Goal: Complete application form

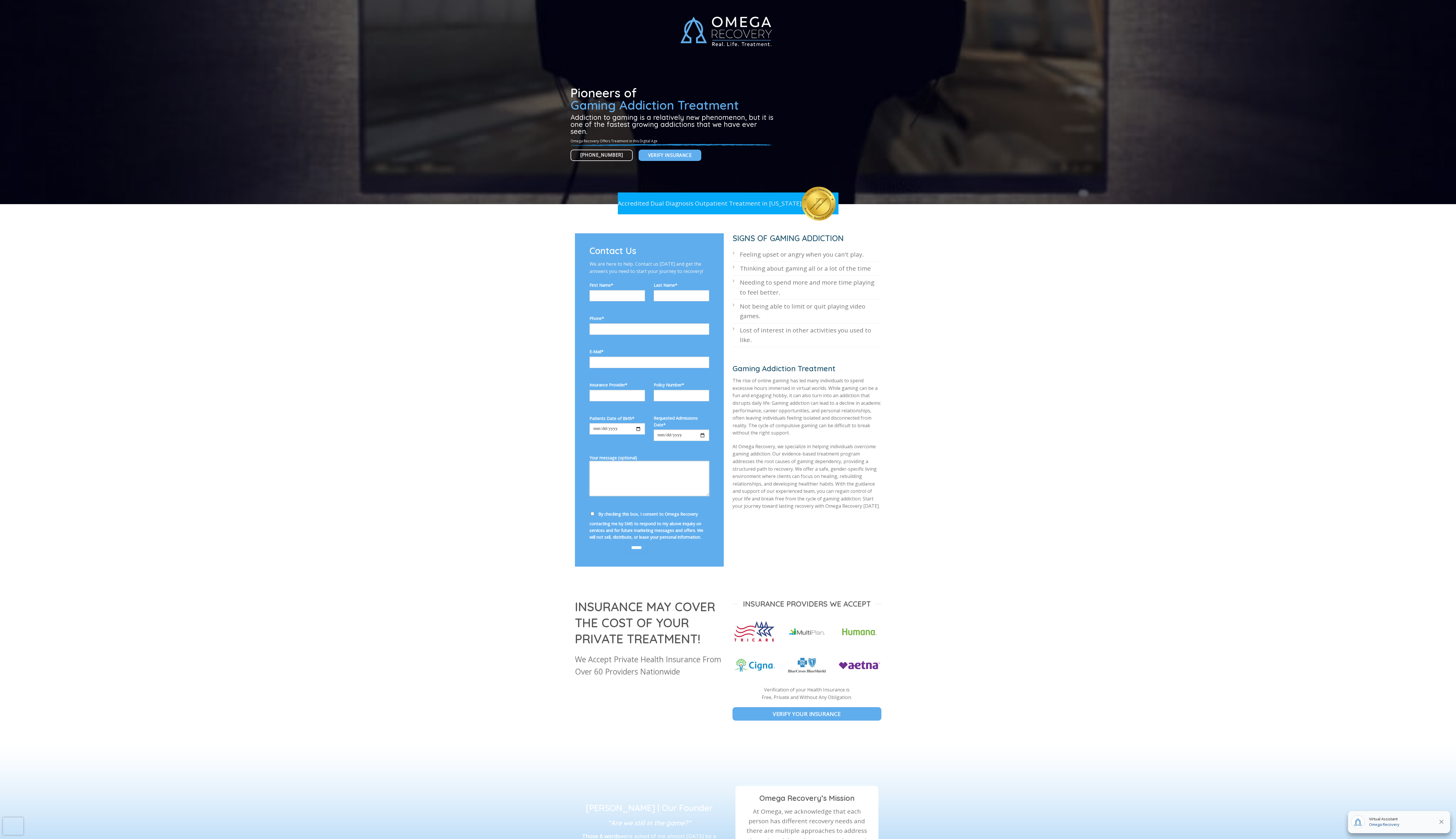
click at [609, 483] on textarea "Your message (optional)" at bounding box center [649, 479] width 120 height 35
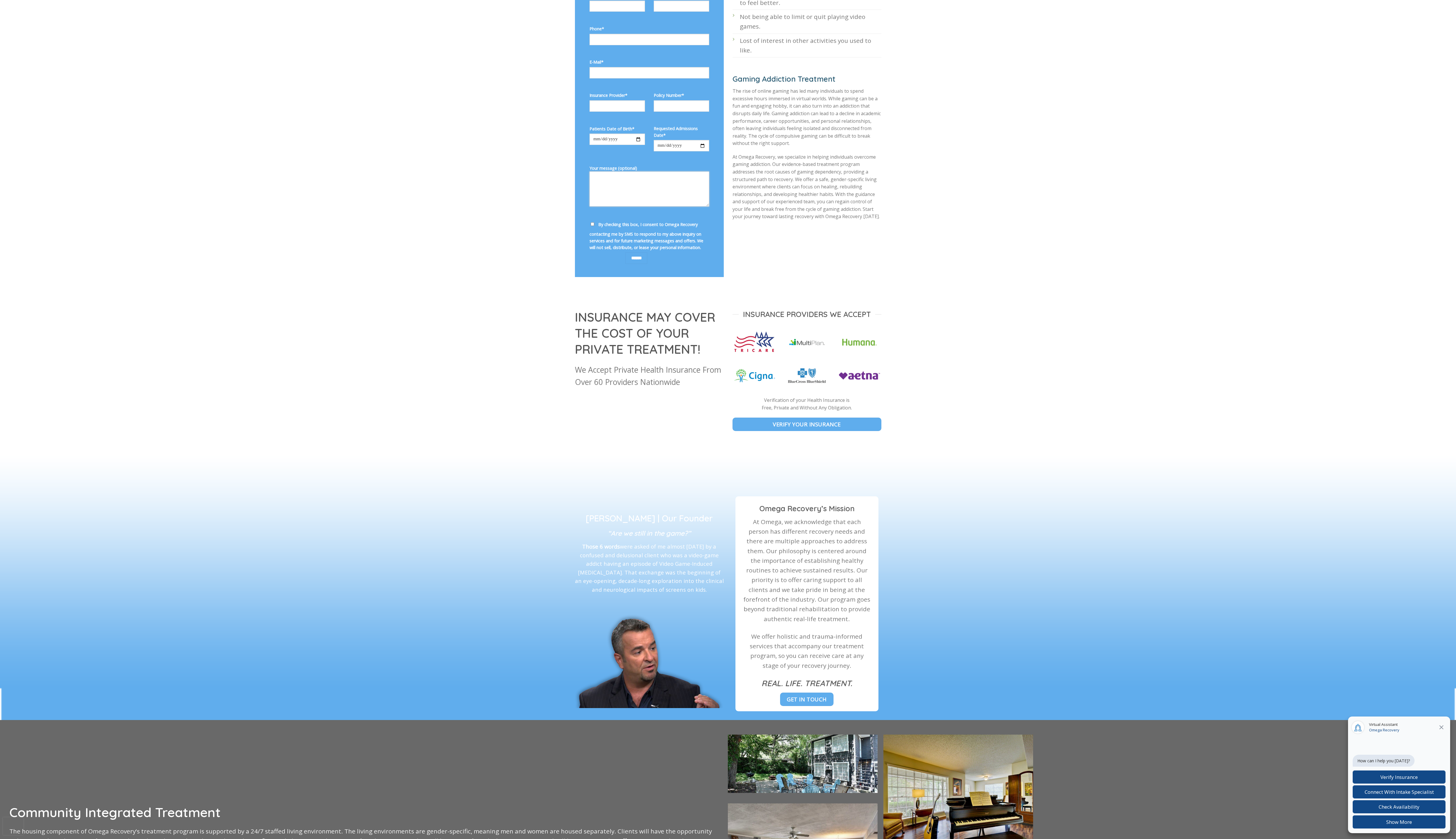
scroll to position [350, 0]
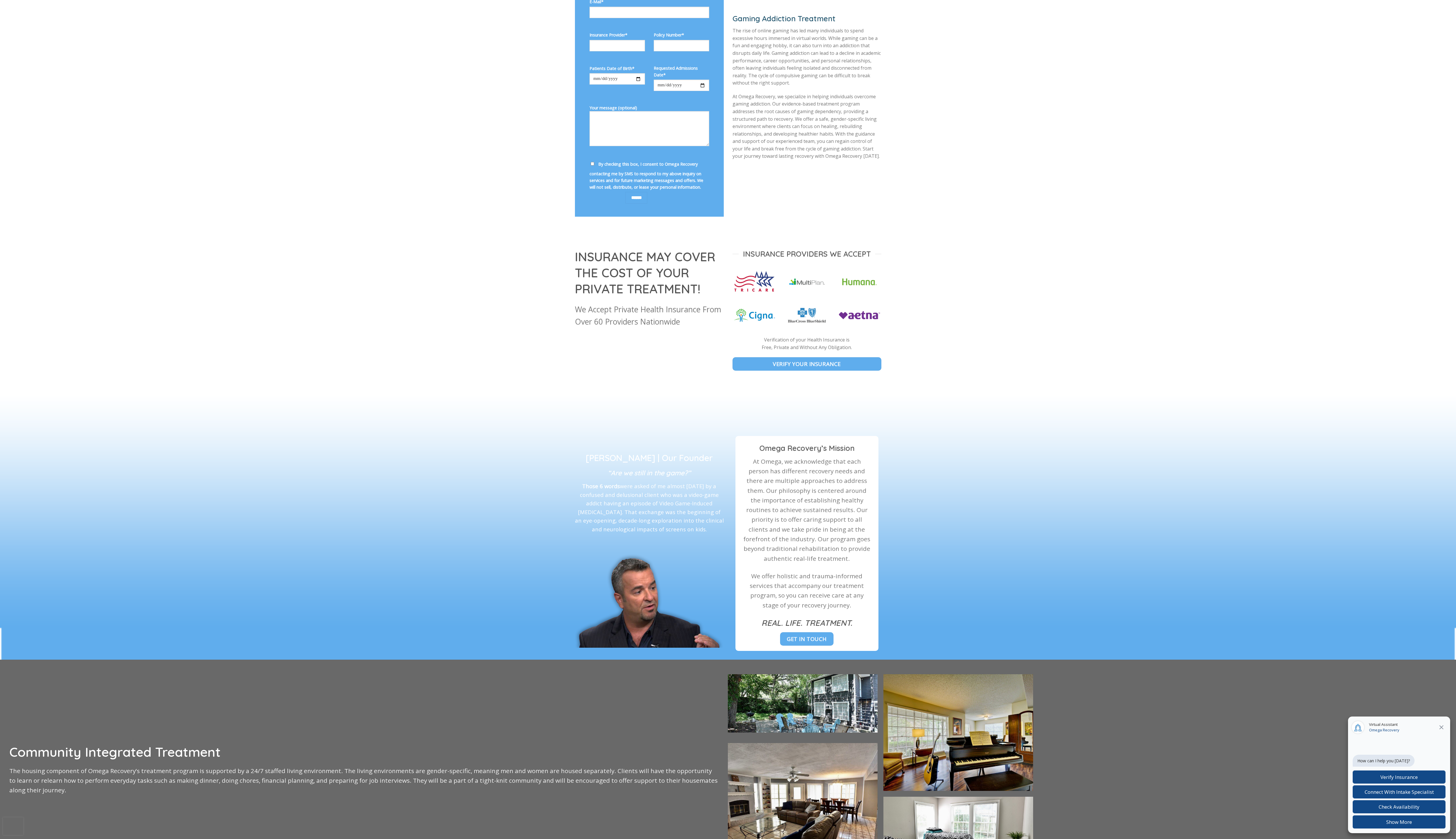
click at [1441, 628] on icon at bounding box center [1441, 728] width 7 height 7
click at [1321, 628] on div at bounding box center [1092, 767] width 728 height 197
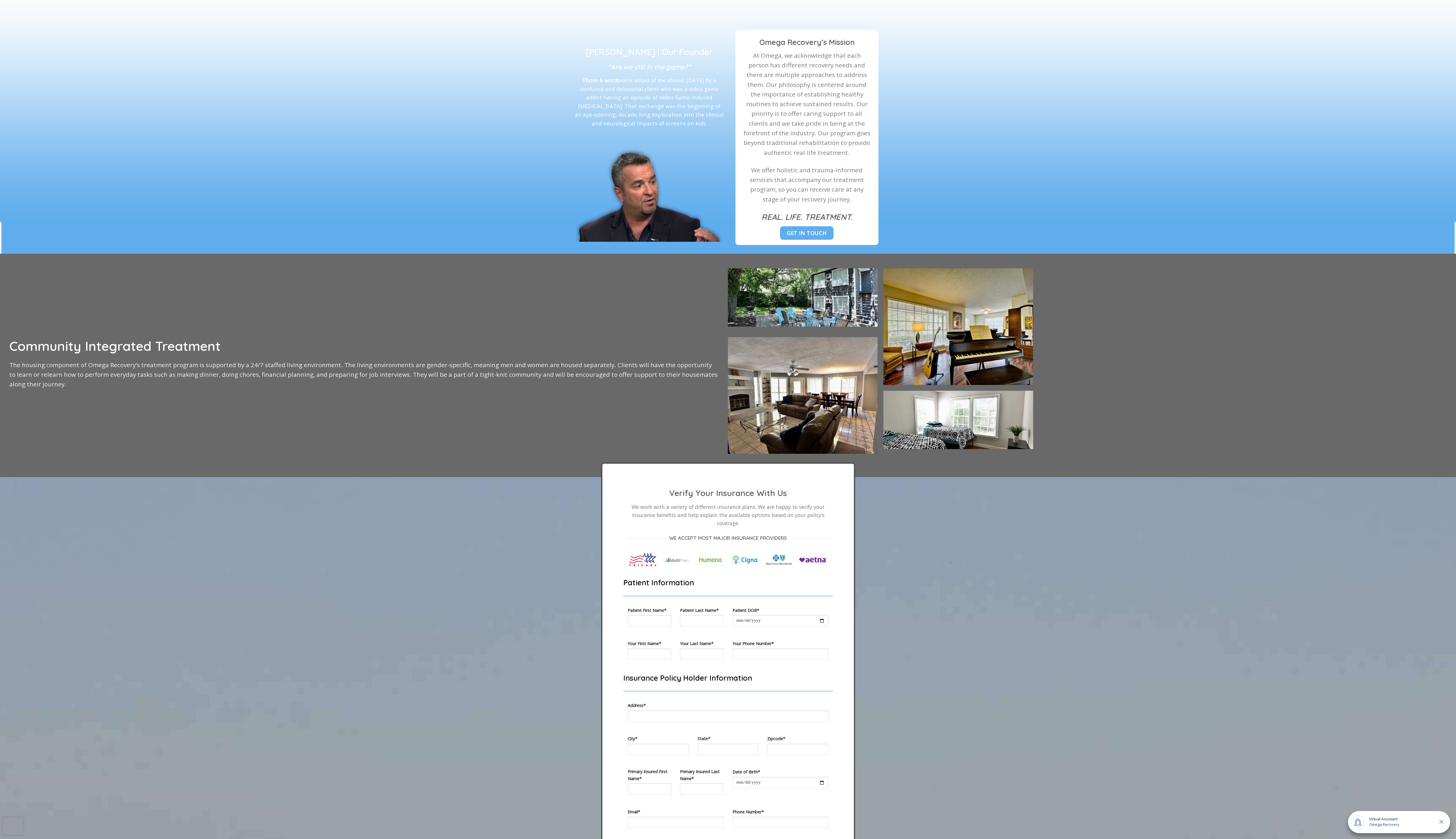
scroll to position [788, 0]
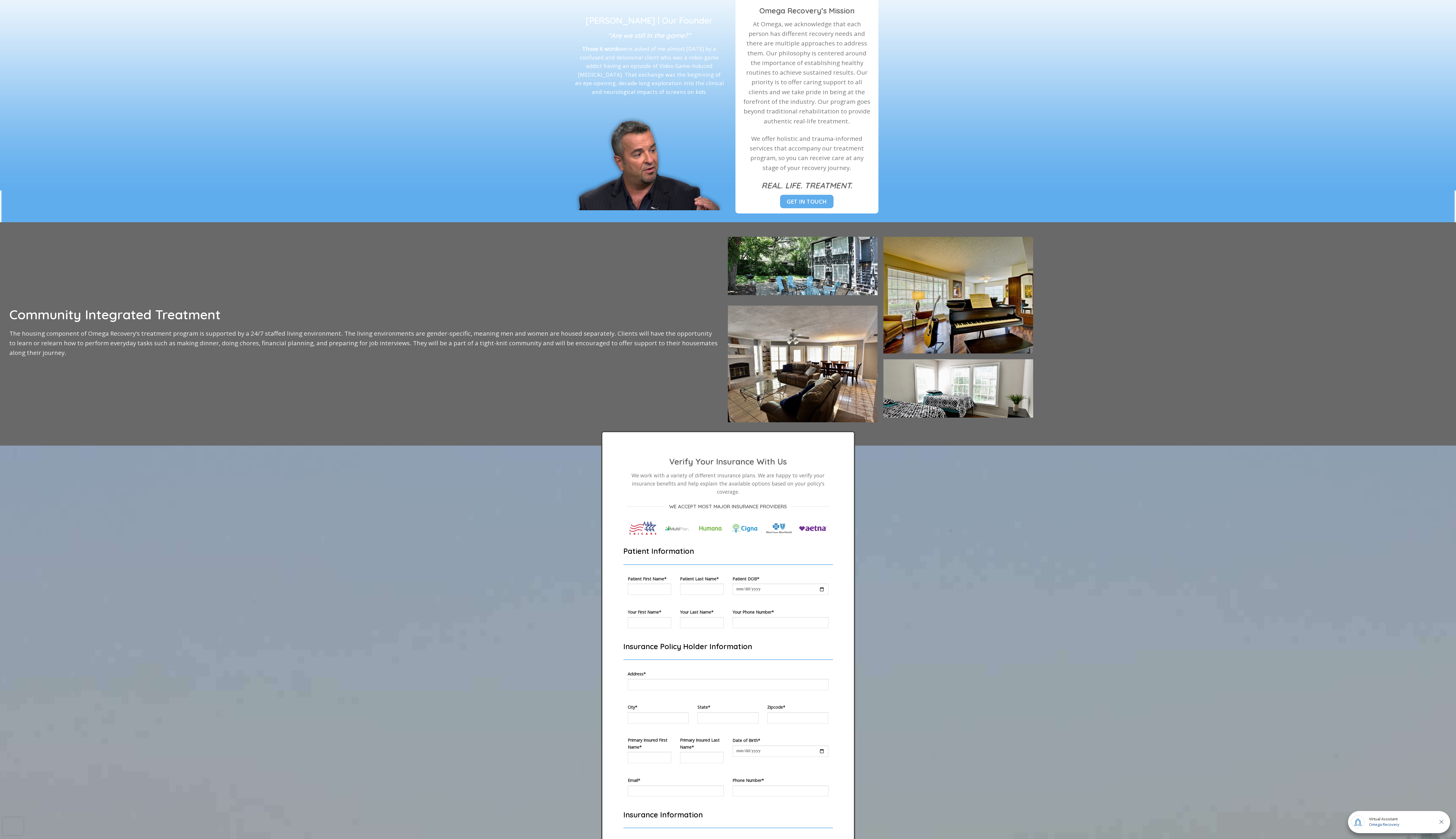
click at [1442, 628] on icon at bounding box center [1441, 822] width 7 height 7
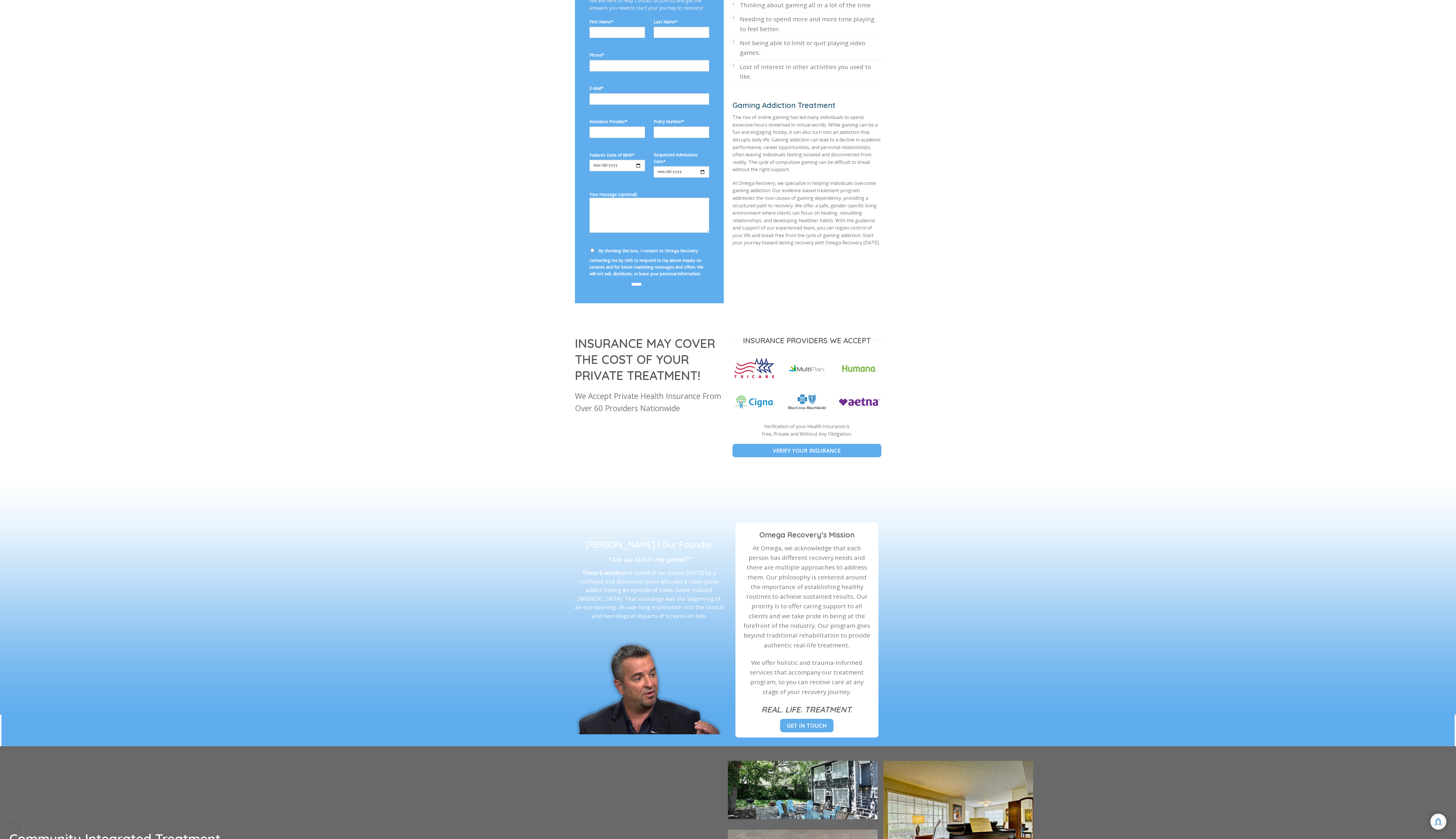
scroll to position [0, 0]
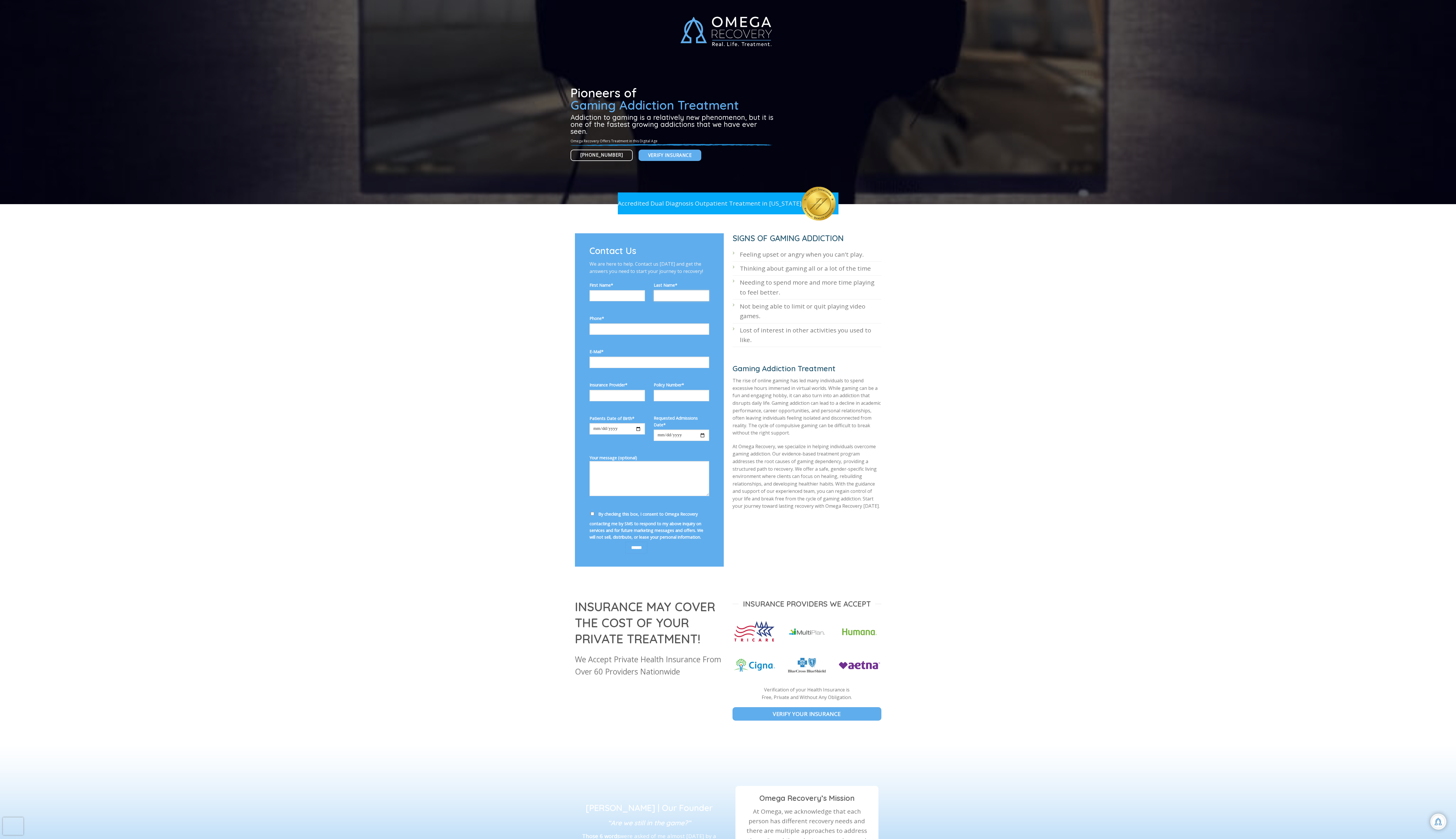
click at [674, 293] on input "Contact form" at bounding box center [682, 296] width 55 height 11
click at [670, 441] on input "Contact form" at bounding box center [682, 436] width 55 height 11
click at [617, 445] on div "Patients Date of Birth*" at bounding box center [617, 434] width 64 height 40
click at [579, 160] on div "Pioneers of Gaming Addiction Treatment Addiction to gaming is a relatively new …" at bounding box center [673, 125] width 205 height 76
click at [579, 160] on link "[PHONE_NUMBER]" at bounding box center [601, 155] width 62 height 11
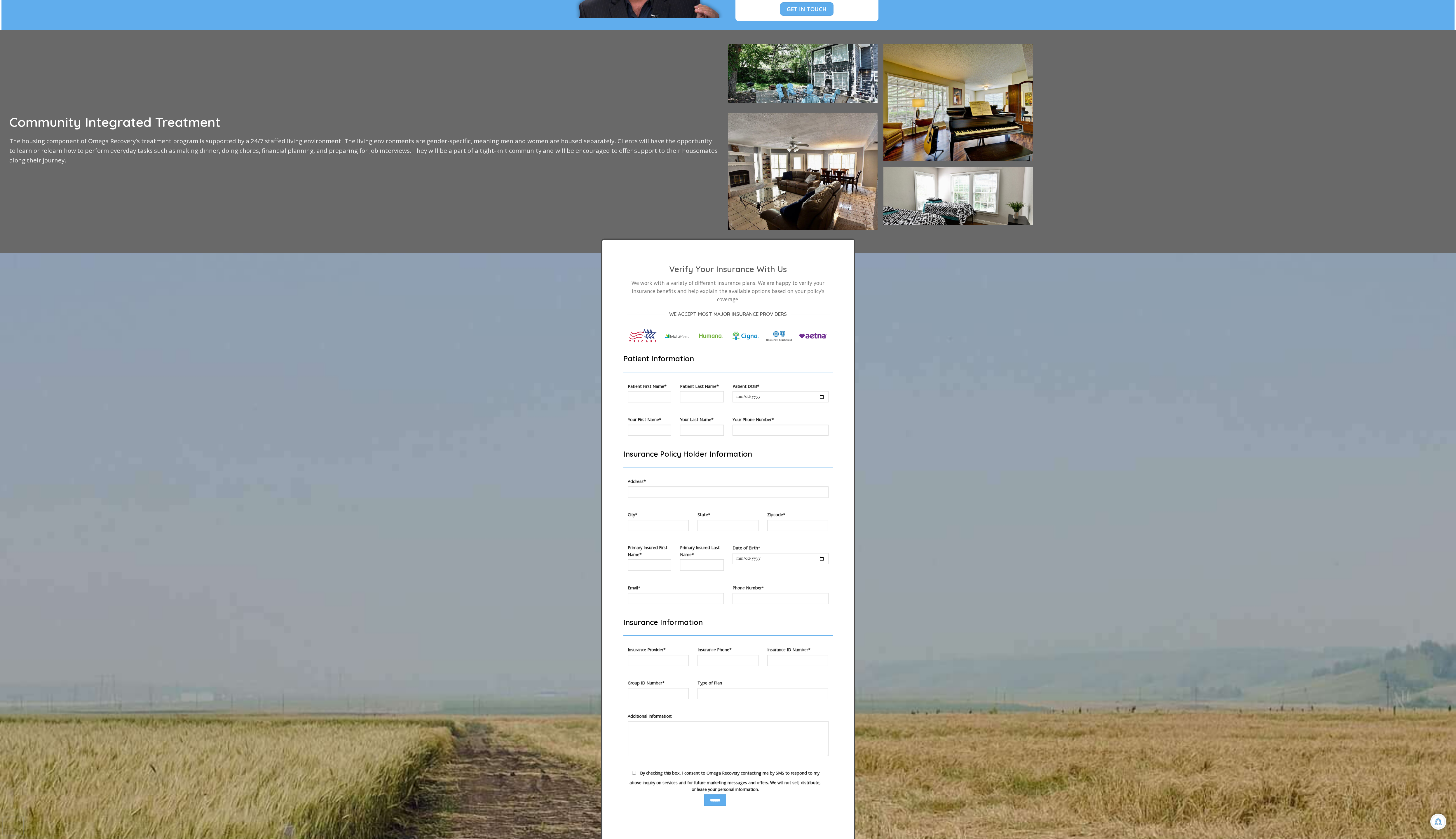
scroll to position [1047, 0]
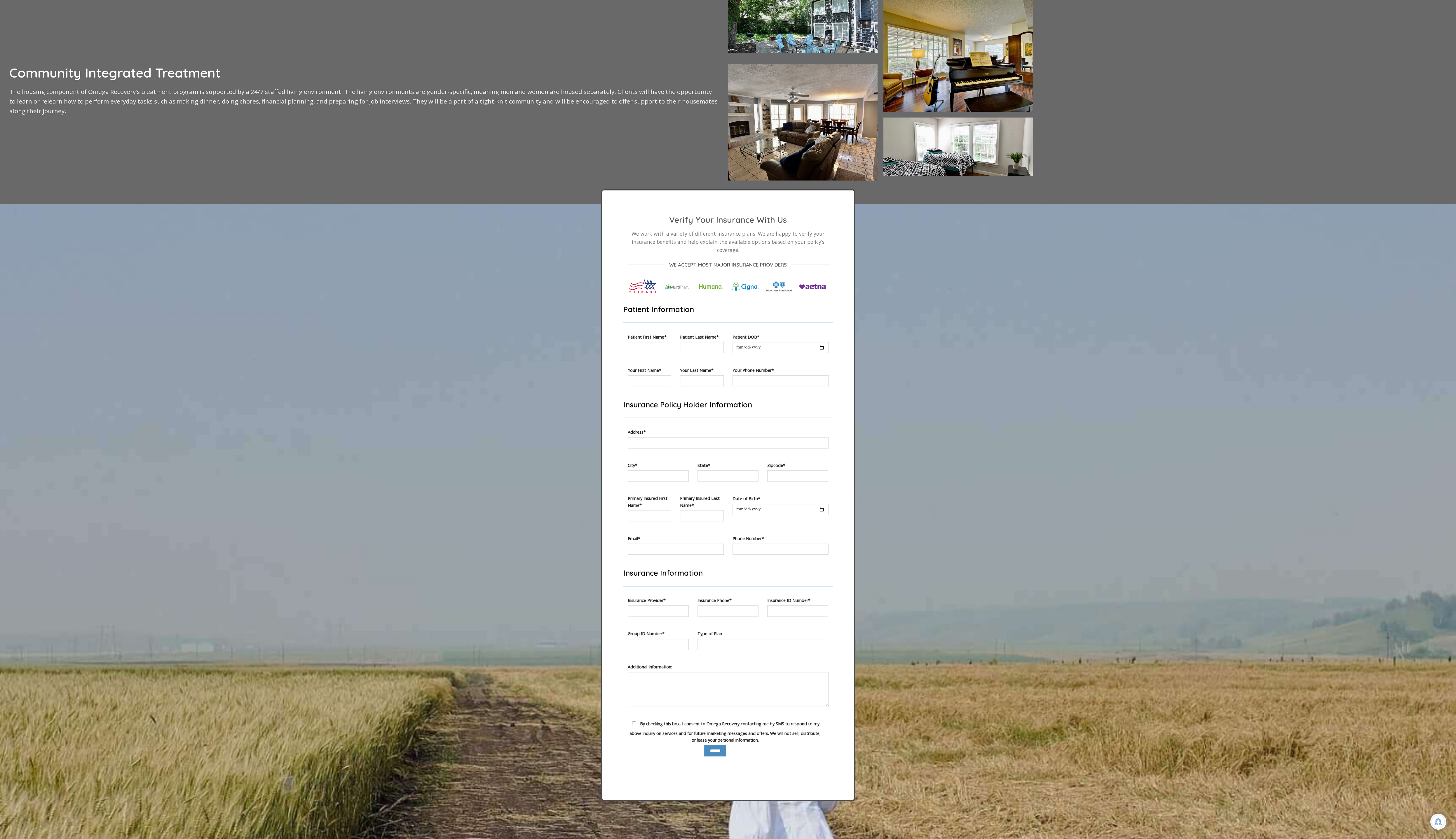
click at [726, 628] on input "******" at bounding box center [715, 751] width 22 height 11
click at [725, 628] on input "******" at bounding box center [715, 751] width 22 height 11
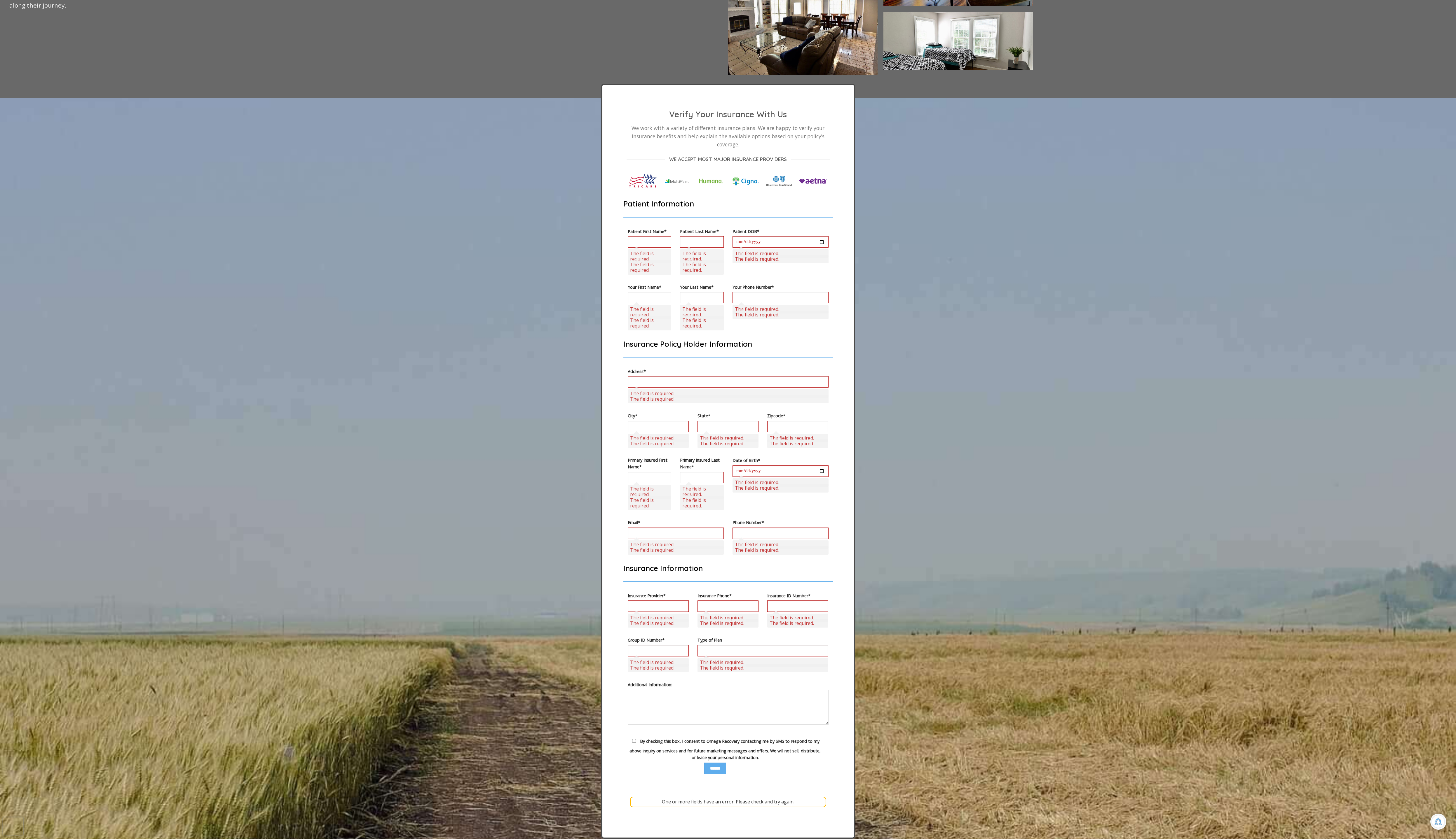
scroll to position [1191, 0]
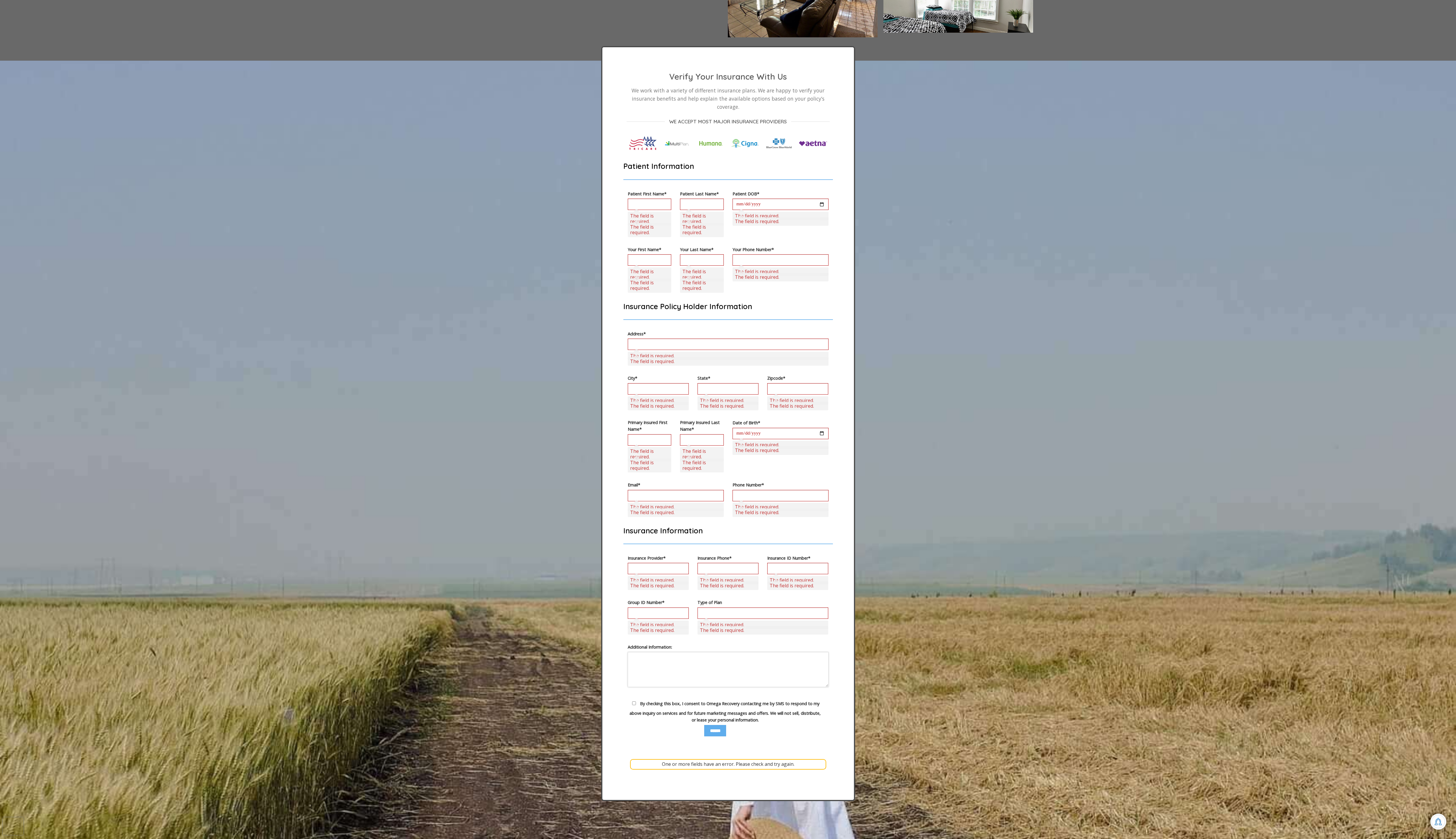
click at [644, 628] on textarea "Contact form" at bounding box center [728, 670] width 201 height 35
click at [749, 628] on div "******" at bounding box center [728, 738] width 201 height 25
click at [711, 615] on input "Contact form" at bounding box center [763, 614] width 131 height 11
drag, startPoint x: 809, startPoint y: 523, endPoint x: 880, endPoint y: 542, distance: 73.5
click at [823, 528] on h2 "Insurance Information" at bounding box center [728, 531] width 210 height 10
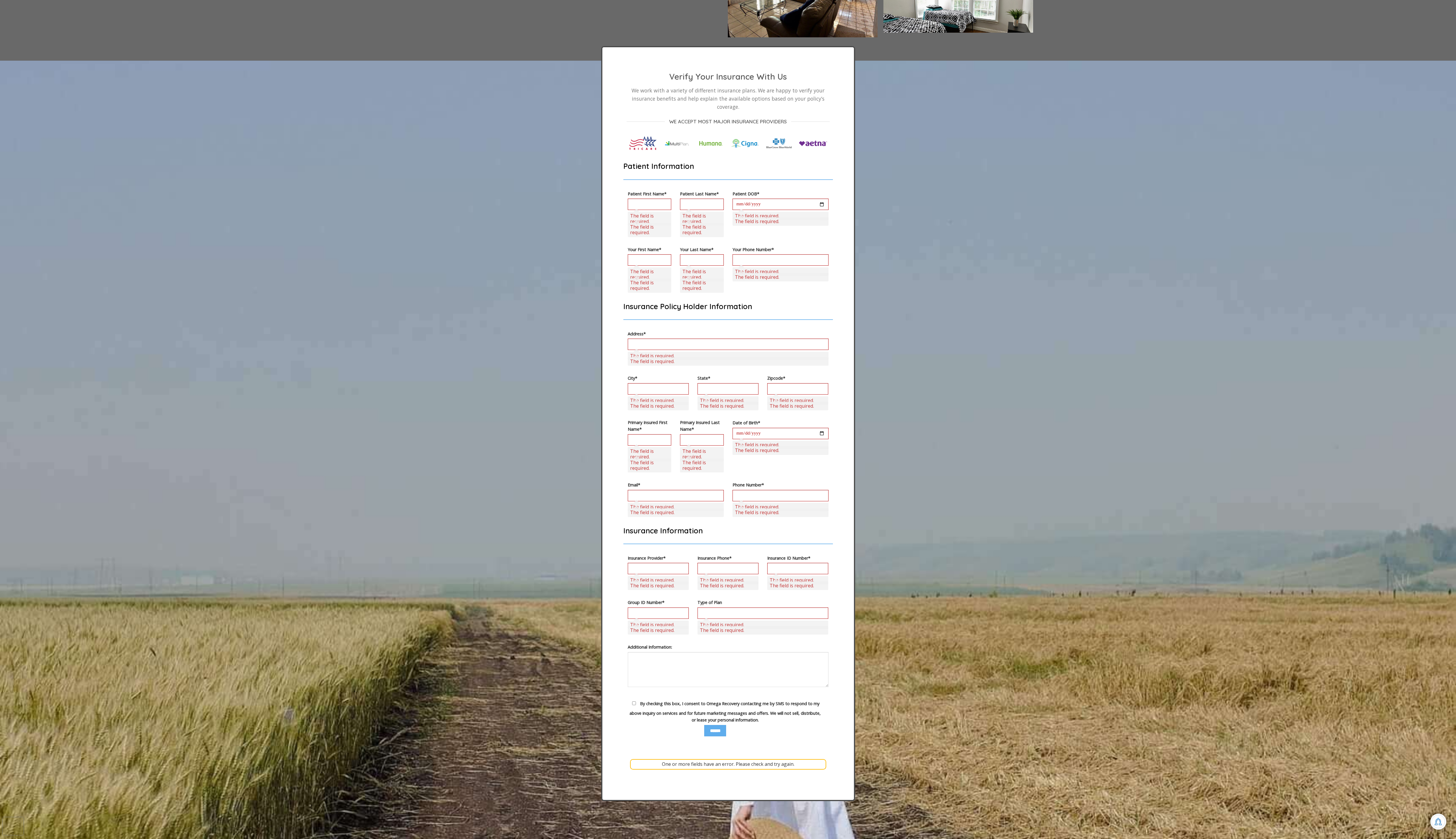
click at [896, 546] on div "Verify Your Insurance With Us We work with a variety of different insurance pla…" at bounding box center [728, 450] width 1456 height 720
click at [651, 438] on input "Contact form" at bounding box center [649, 440] width 44 height 11
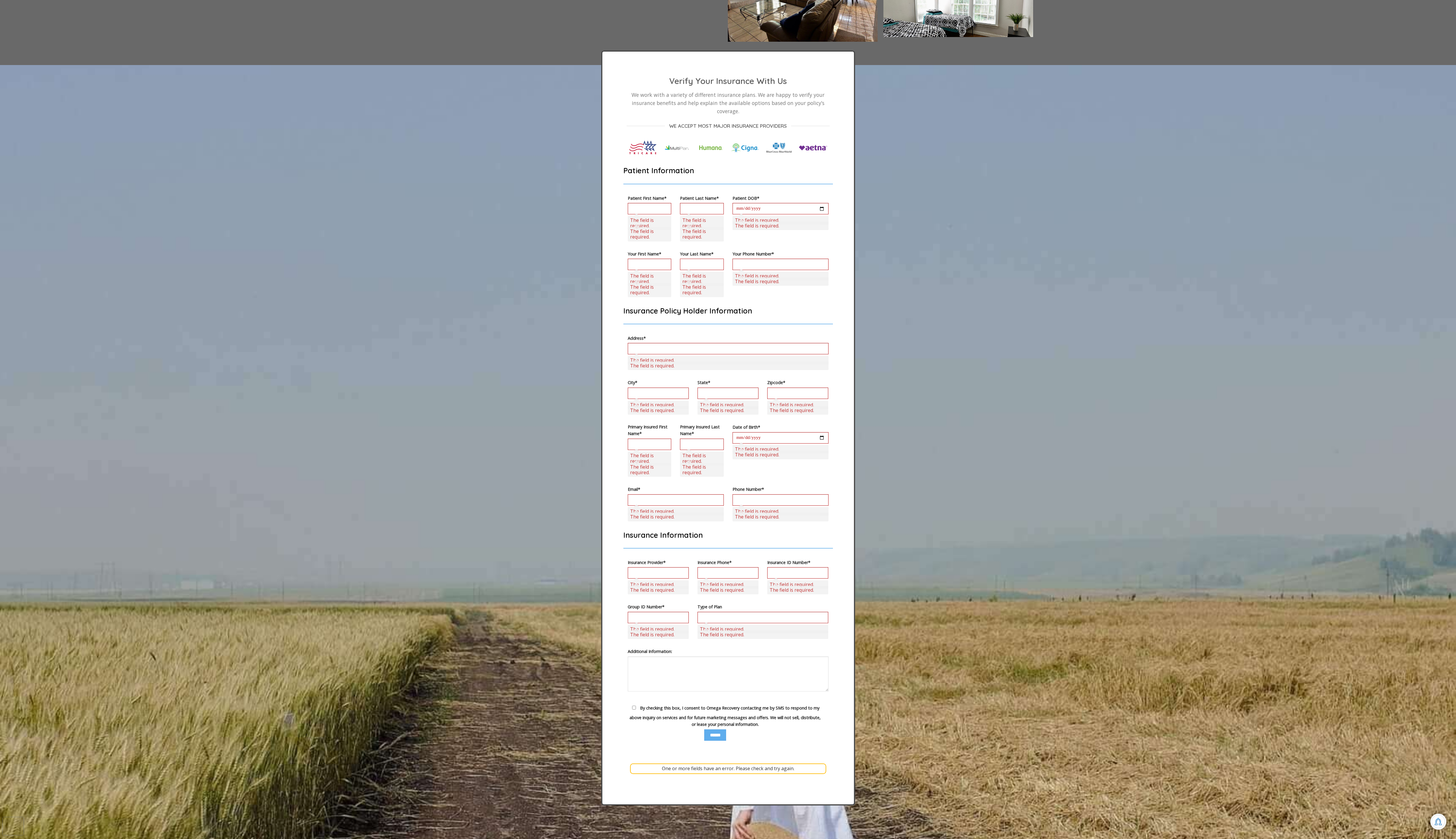
click at [714, 257] on label "Your Last Name*" at bounding box center [701, 254] width 44 height 7
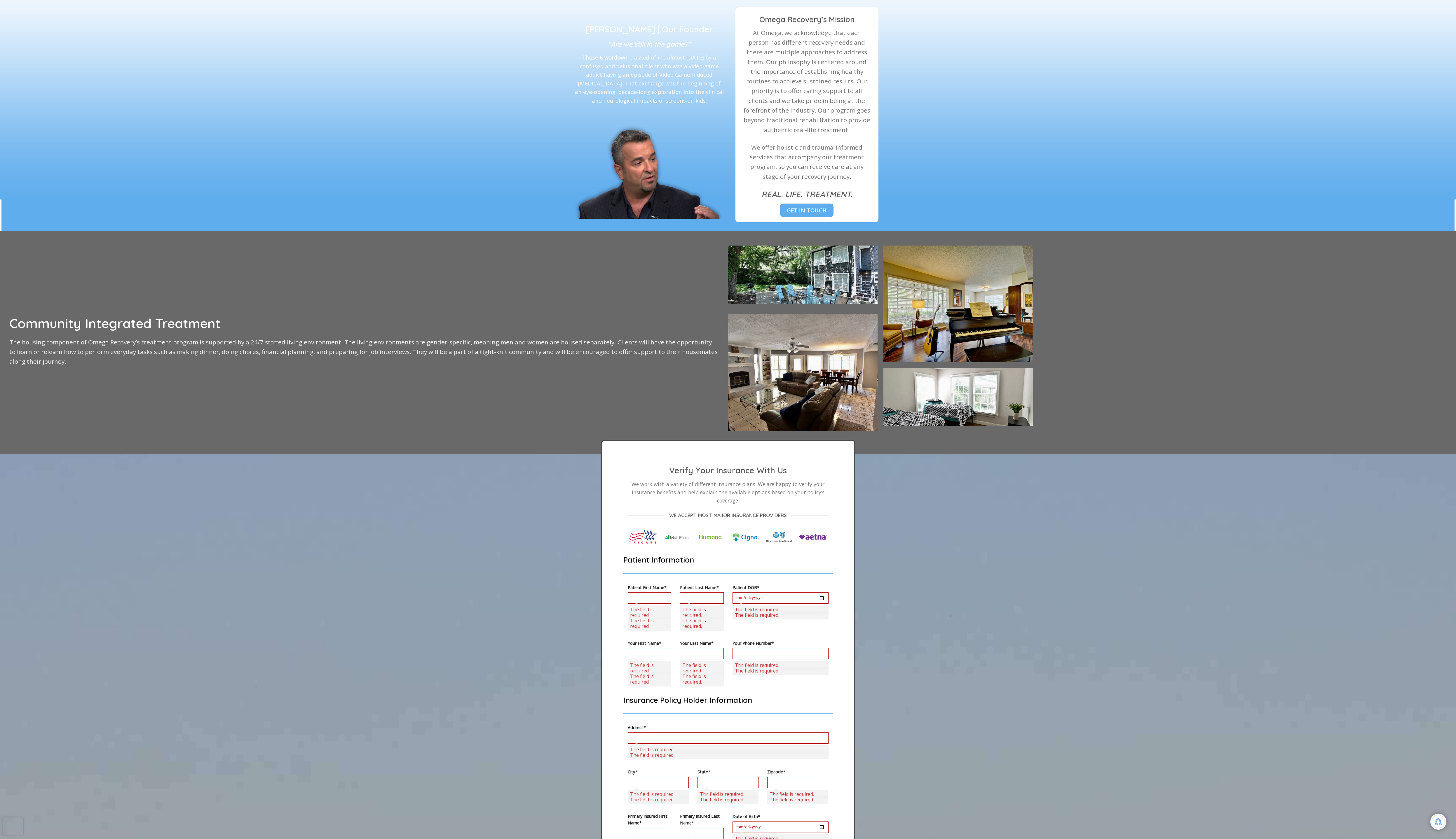
scroll to position [731, 0]
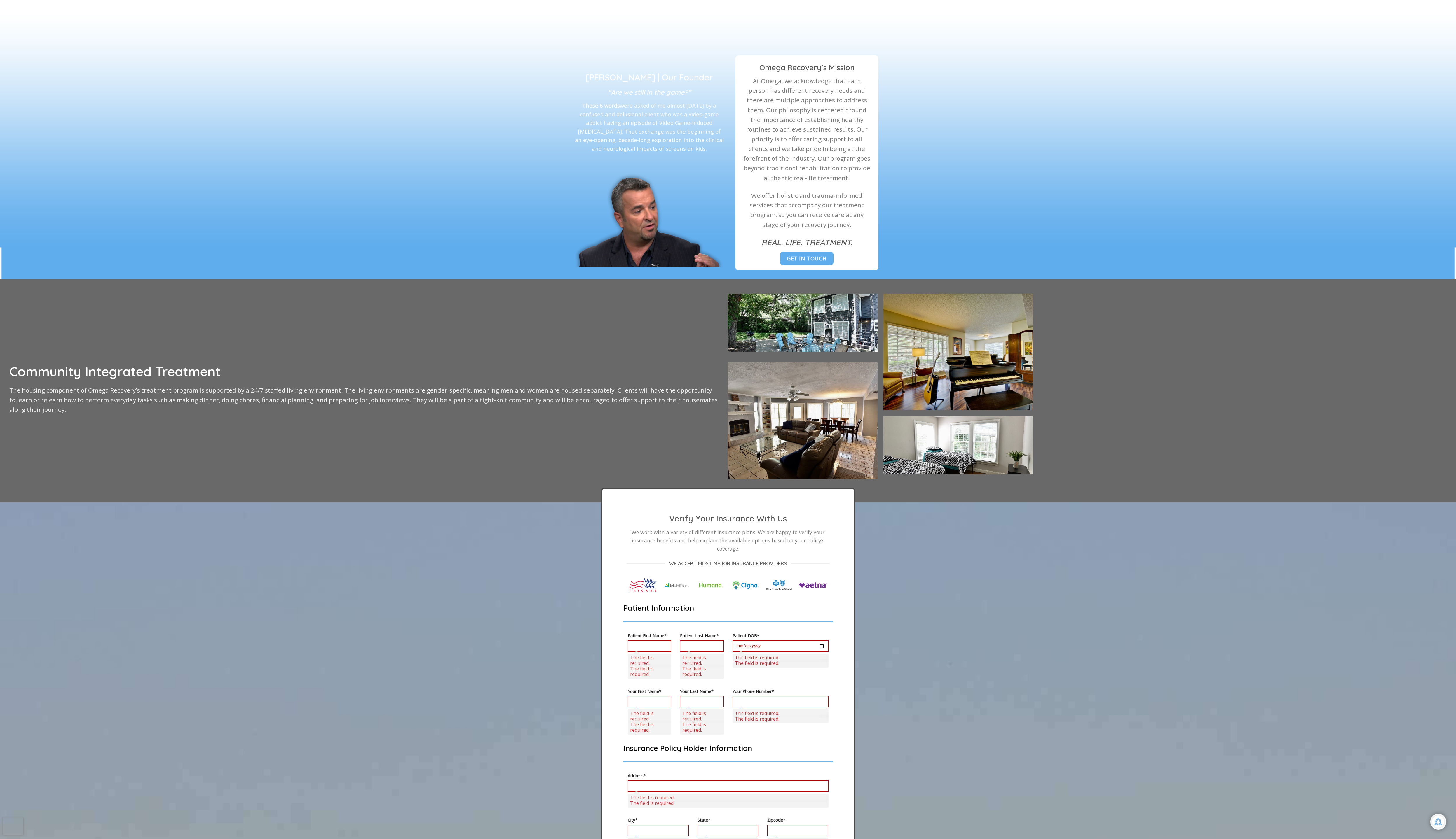
click at [823, 628] on input "Contact form" at bounding box center [781, 646] width 96 height 11
type input "**********"
click at [823, 628] on input "**********" at bounding box center [781, 646] width 96 height 11
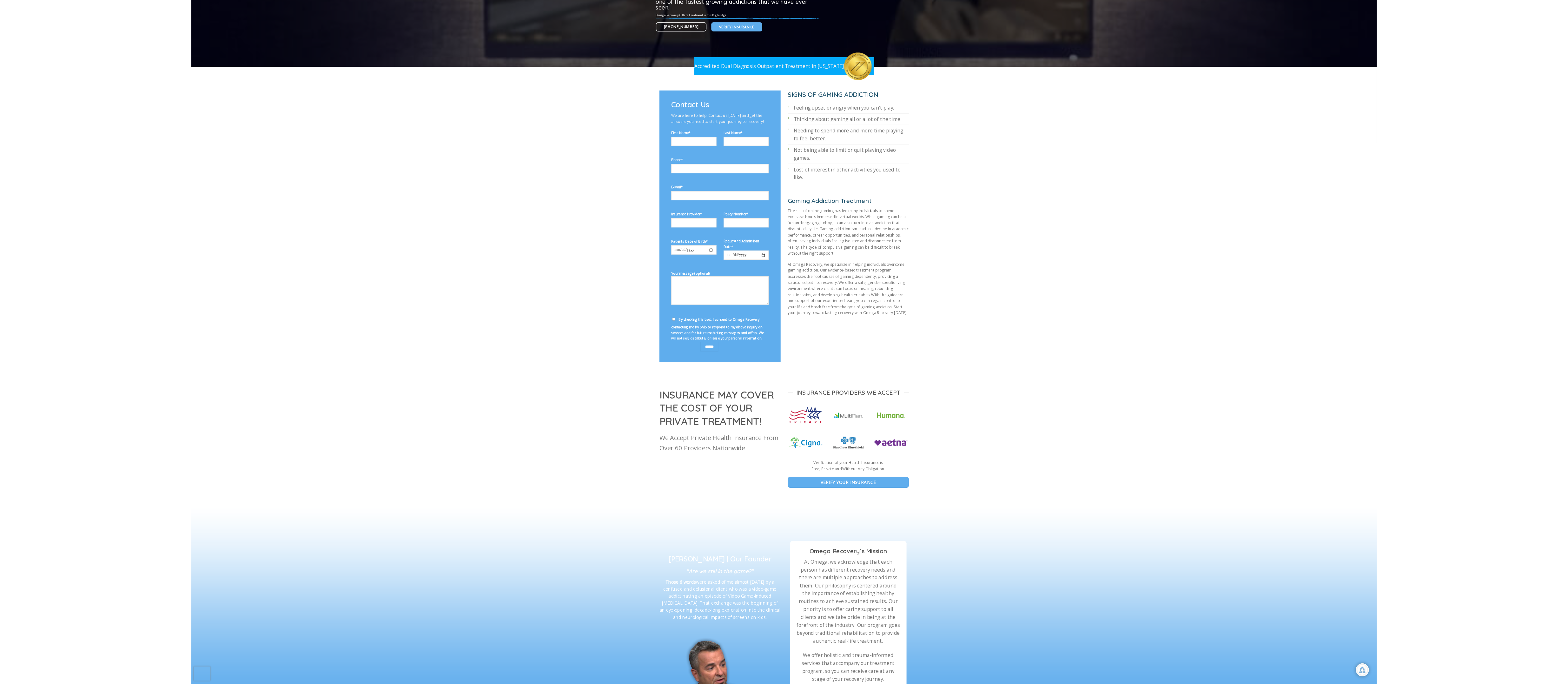
scroll to position [0, 0]
